Goal: Information Seeking & Learning: Learn about a topic

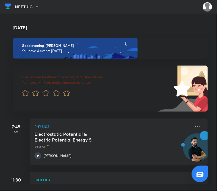
click at [29, 60] on div "Give us your feedback on learning with Unacademy Your word will help make Unaca…" at bounding box center [106, 85] width 203 height 53
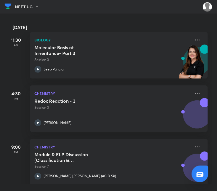
scroll to position [150, 0]
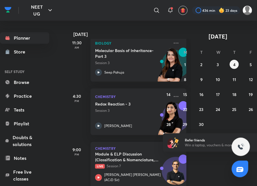
click at [136, 168] on p "Live Session 7" at bounding box center [132, 166] width 74 height 5
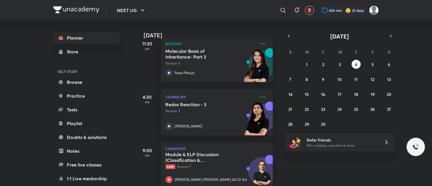
scroll to position [12, 0]
click at [217, 156] on h5 "Module & ELP Discussion (Classification & Nomenclature, IUPAC)" at bounding box center [201, 157] width 71 height 11
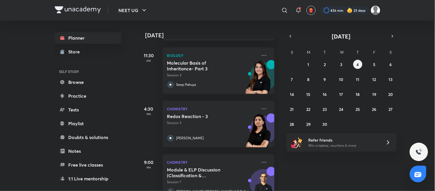
scroll to position [150, 0]
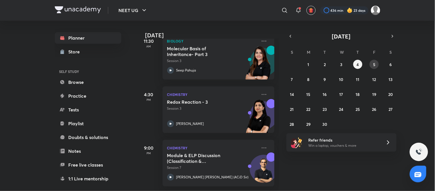
click at [373, 62] on button "5" at bounding box center [374, 64] width 9 height 9
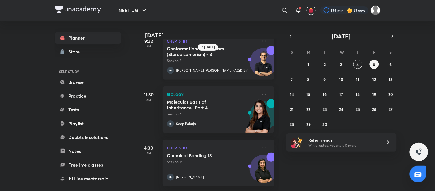
scroll to position [0, 0]
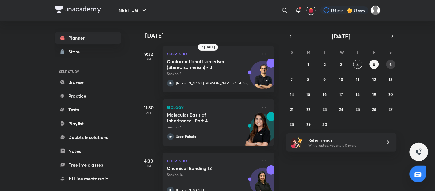
click at [393, 64] on button "6" at bounding box center [391, 64] width 9 height 9
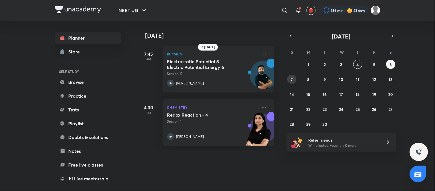
click at [293, 78] on abbr "7" at bounding box center [292, 79] width 2 height 5
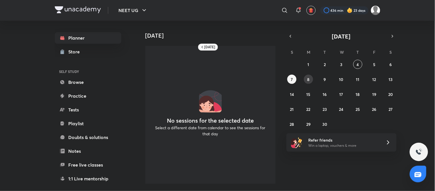
click at [305, 81] on button "8" at bounding box center [308, 79] width 9 height 9
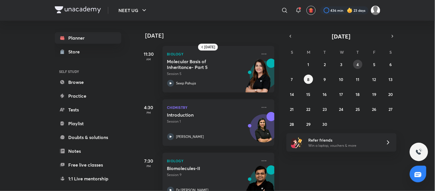
click at [358, 64] on abbr "4" at bounding box center [358, 64] width 2 height 5
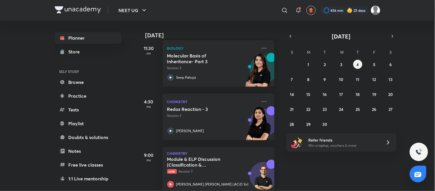
scroll to position [139, 0]
click at [261, 100] on icon at bounding box center [264, 101] width 7 height 7
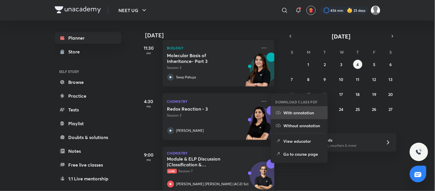
click at [284, 112] on p "With annotation" at bounding box center [304, 113] width 40 height 6
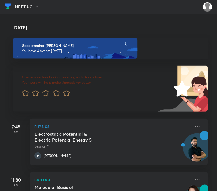
scroll to position [143, 0]
